Goal: Find specific page/section: Find specific page/section

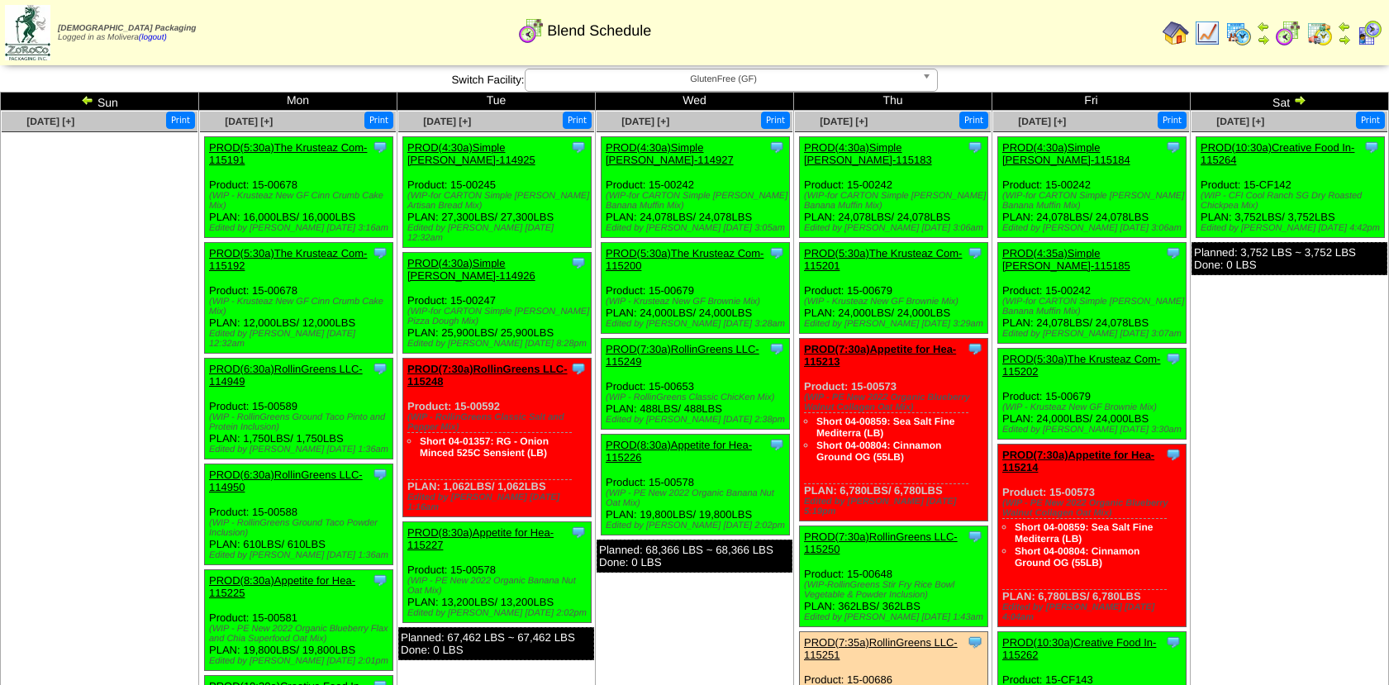
scroll to position [228, 0]
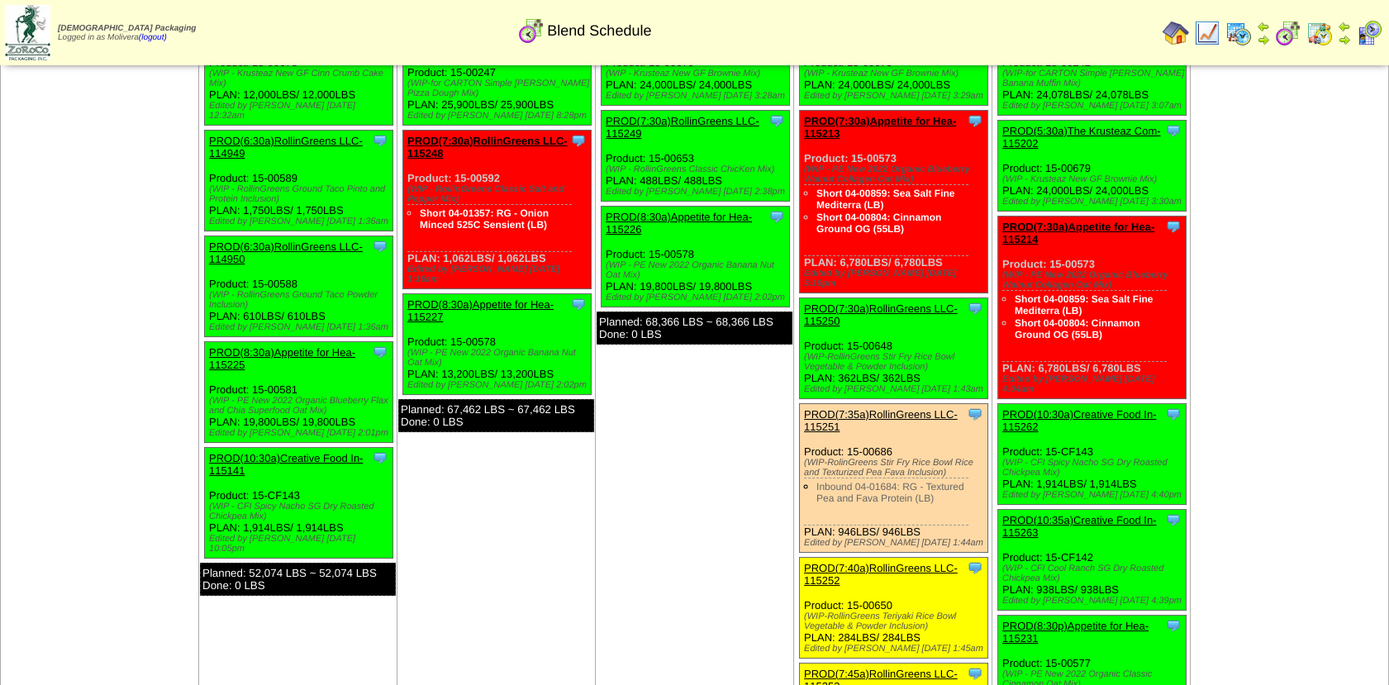
click at [1243, 31] on img at bounding box center [1239, 33] width 26 height 26
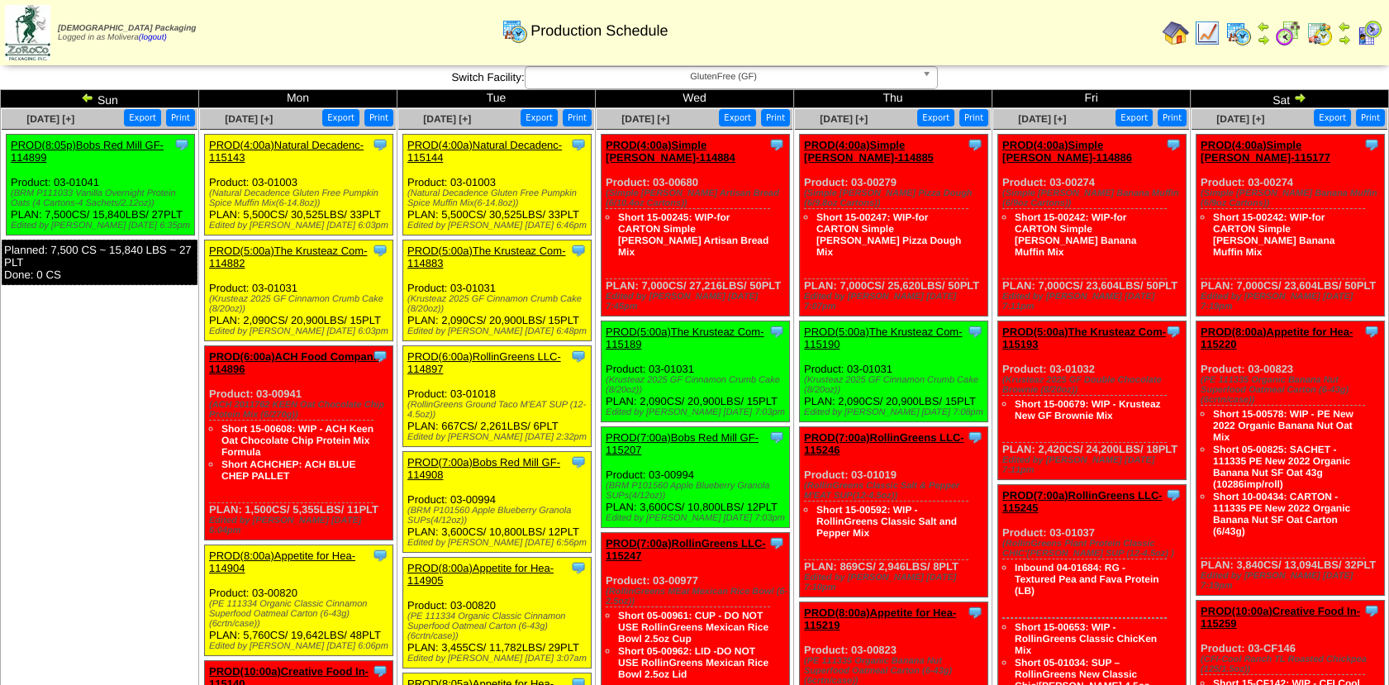
scroll to position [2, 0]
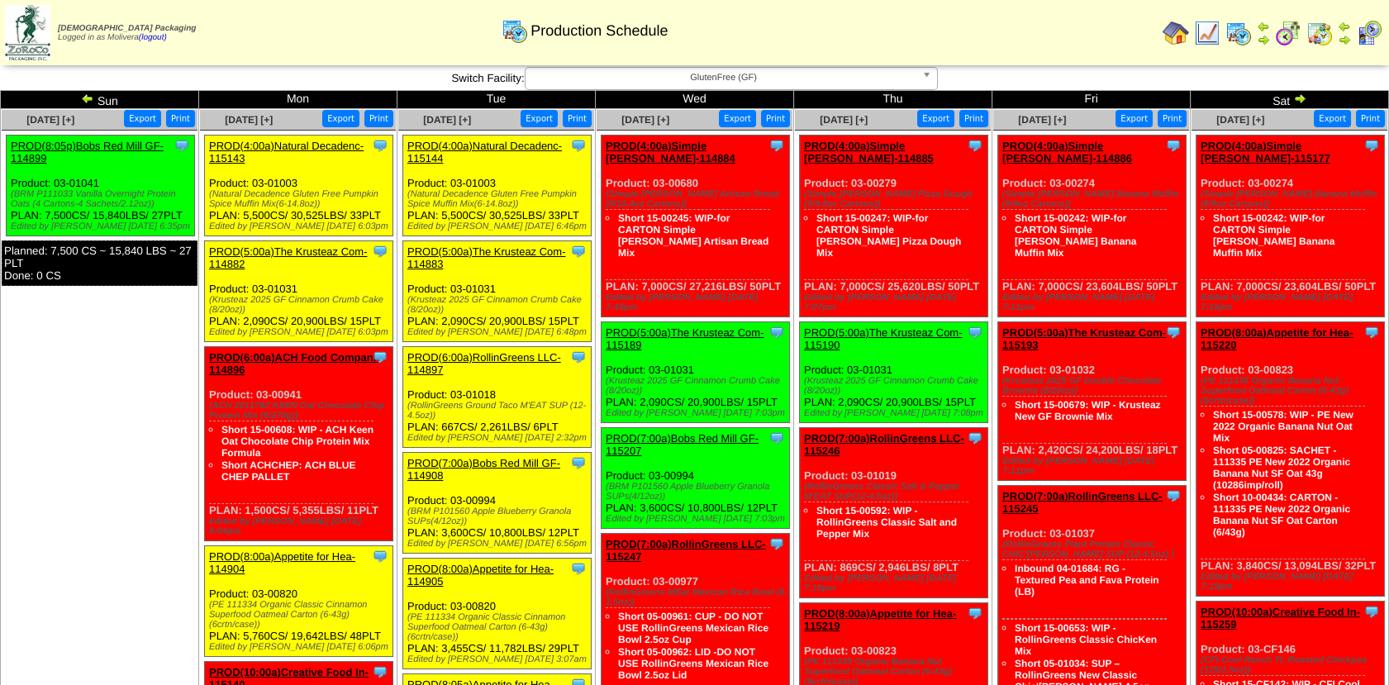
drag, startPoint x: 1248, startPoint y: 67, endPoint x: 1231, endPoint y: 67, distance: 17.4
click at [1248, 67] on div "Zoroco Packaging Logged in as Molivera (logout) Print All" at bounding box center [694, 36] width 1389 height 72
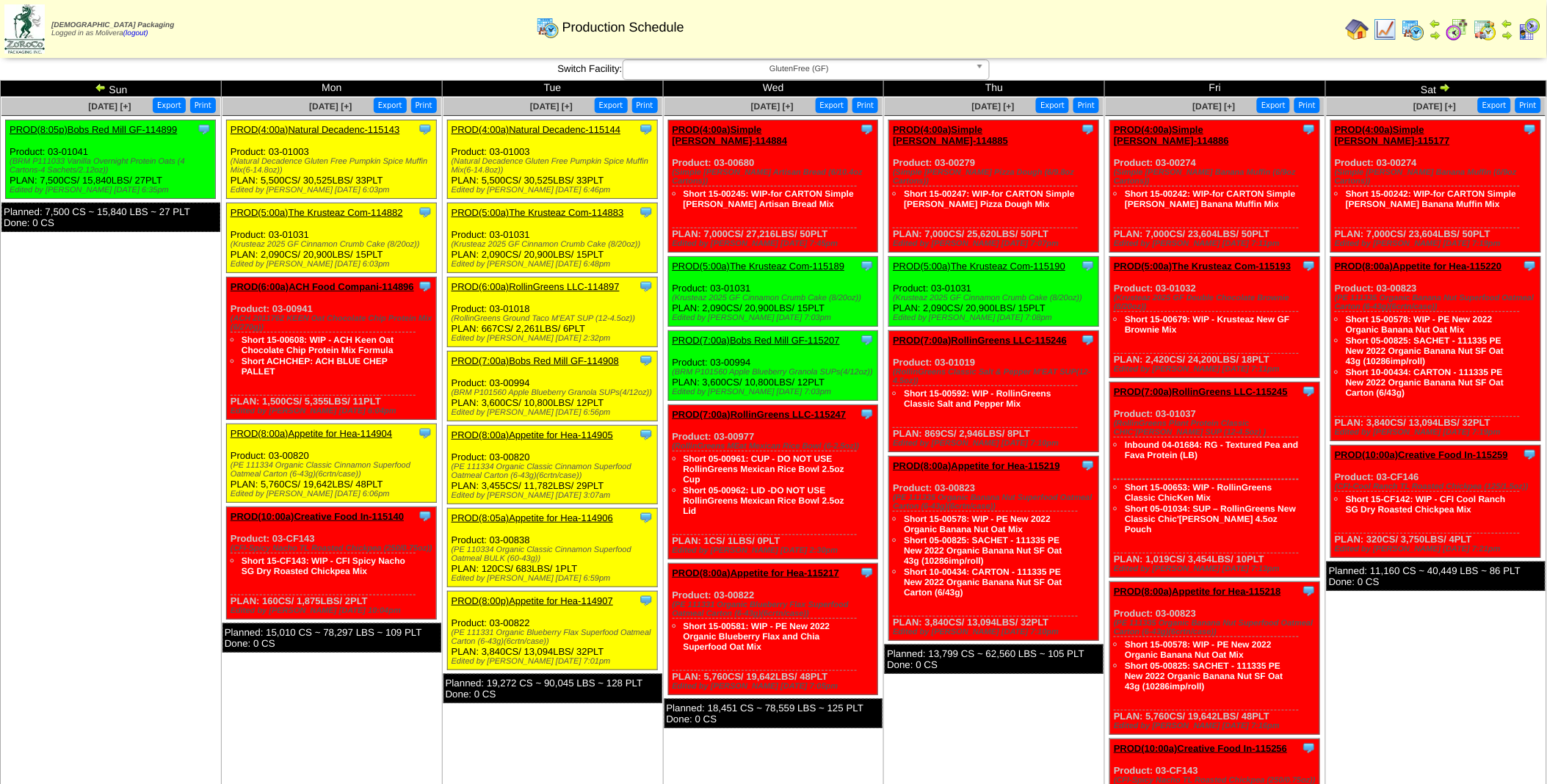
click at [98, 88] on img at bounding box center [100, 87] width 12 height 12
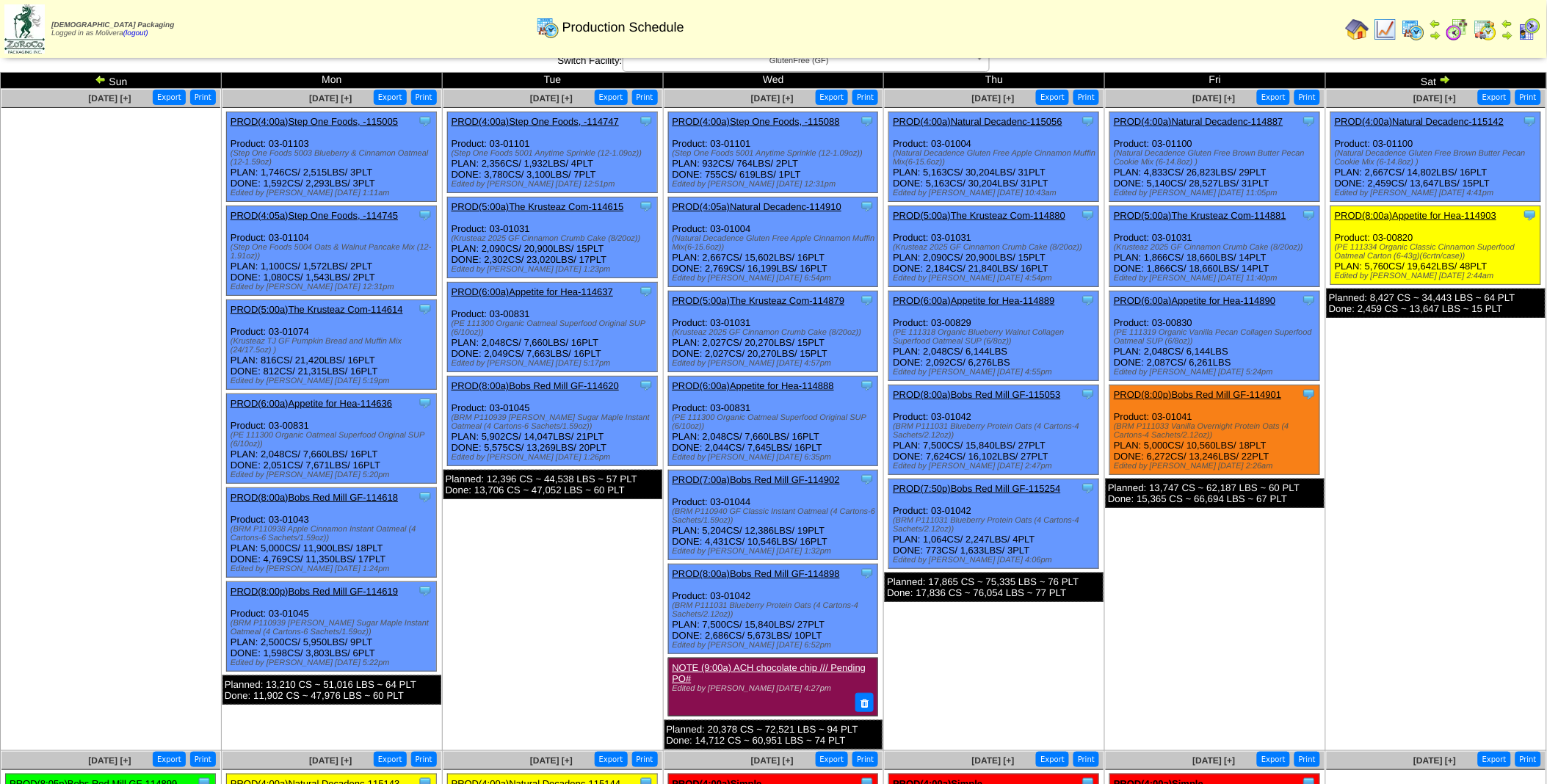
scroll to position [9, 0]
